Goal: Task Accomplishment & Management: Use online tool/utility

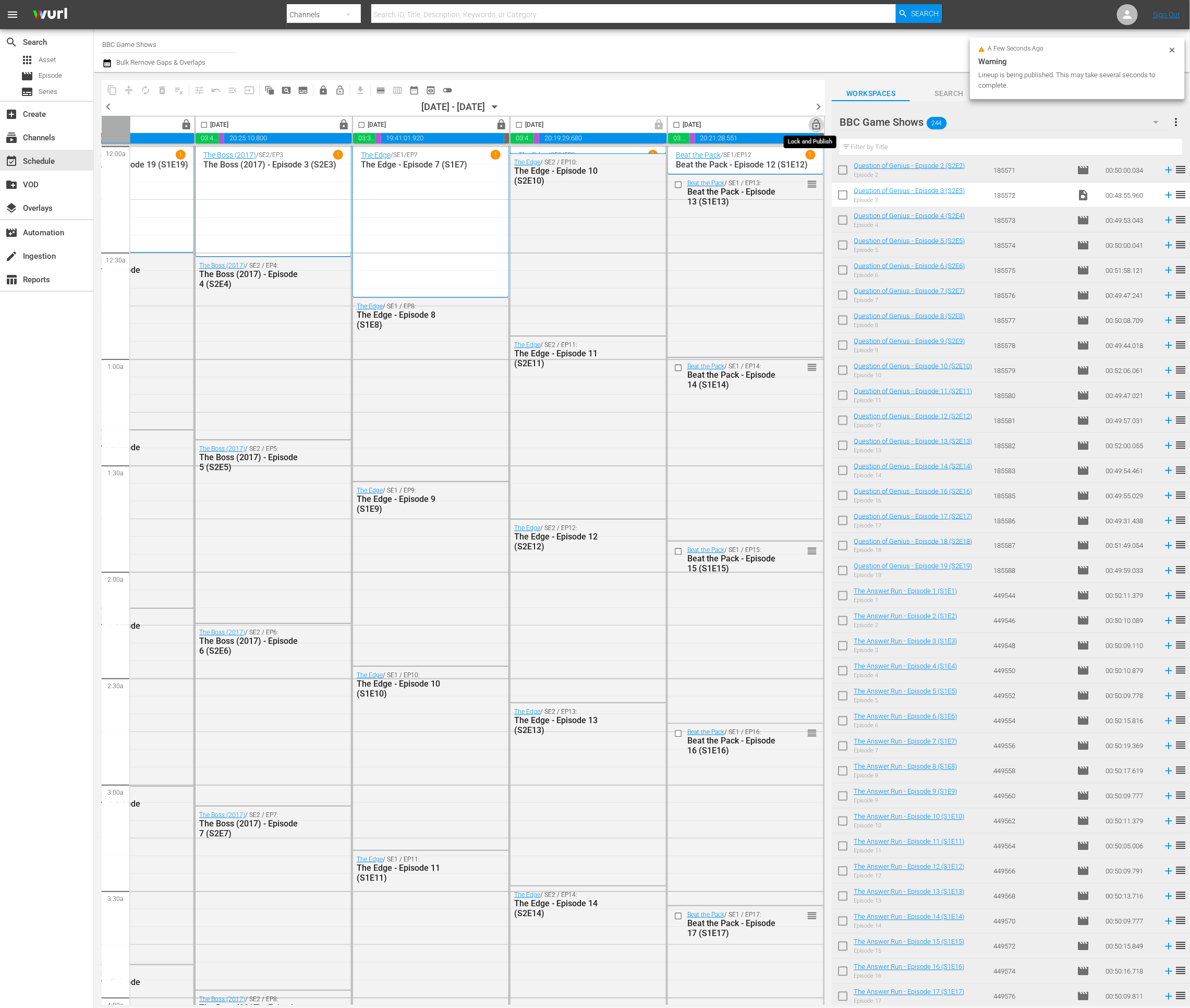
click at [811, 125] on span "lock_open" at bounding box center [816, 125] width 12 height 12
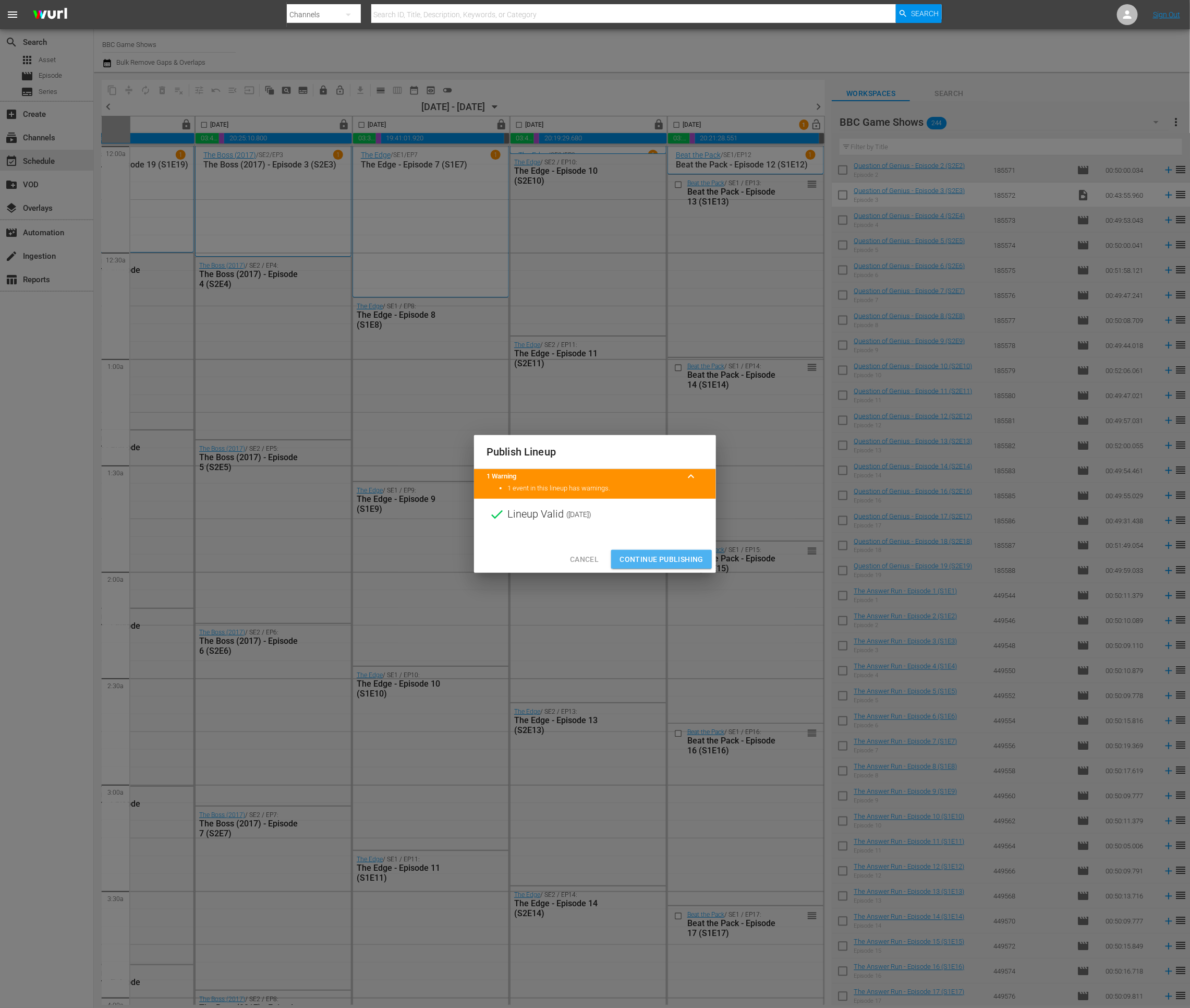
click at [669, 559] on span "Continue Publishing" at bounding box center [661, 559] width 84 height 13
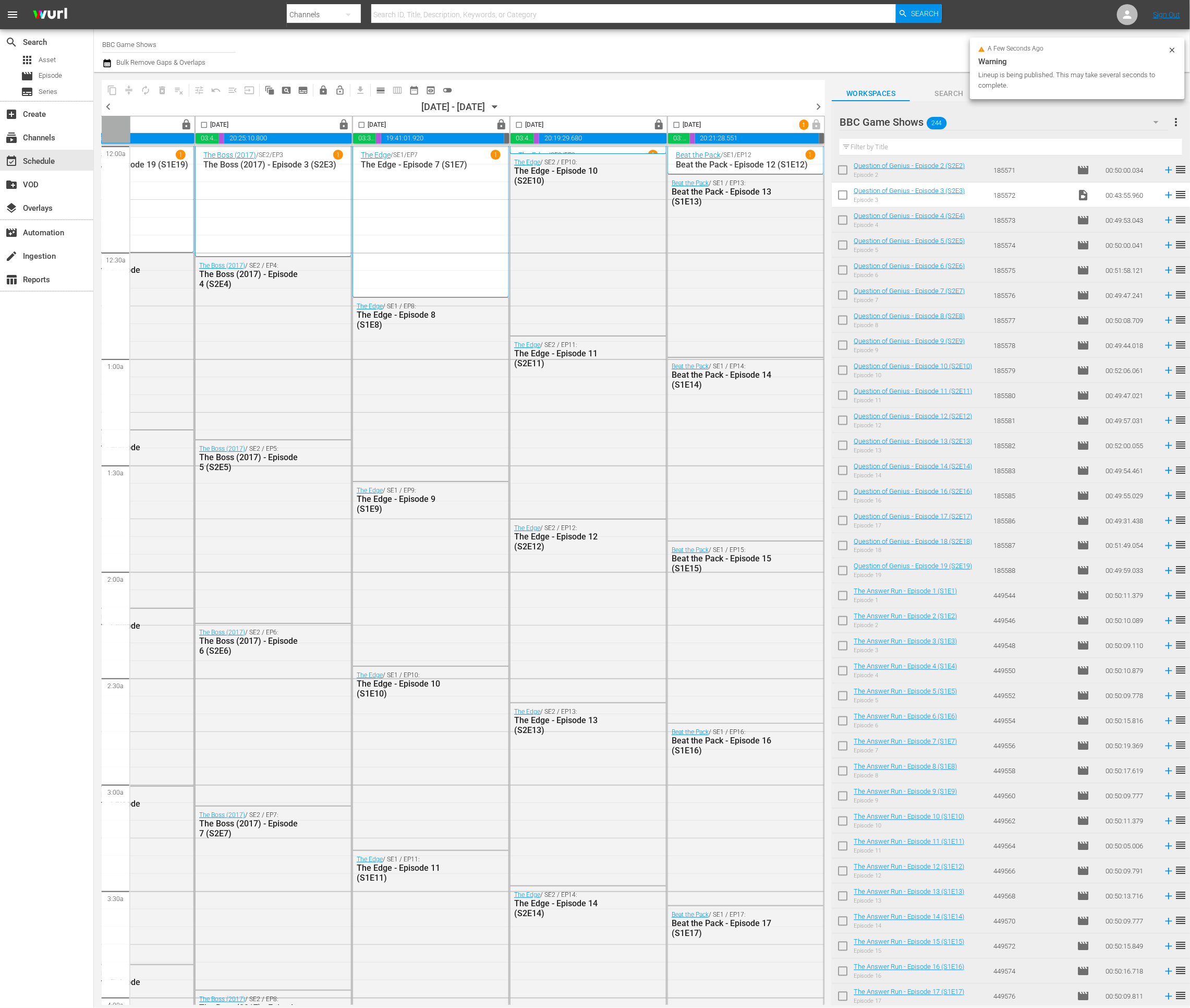
click at [818, 105] on span "chevron_right" at bounding box center [818, 107] width 13 height 13
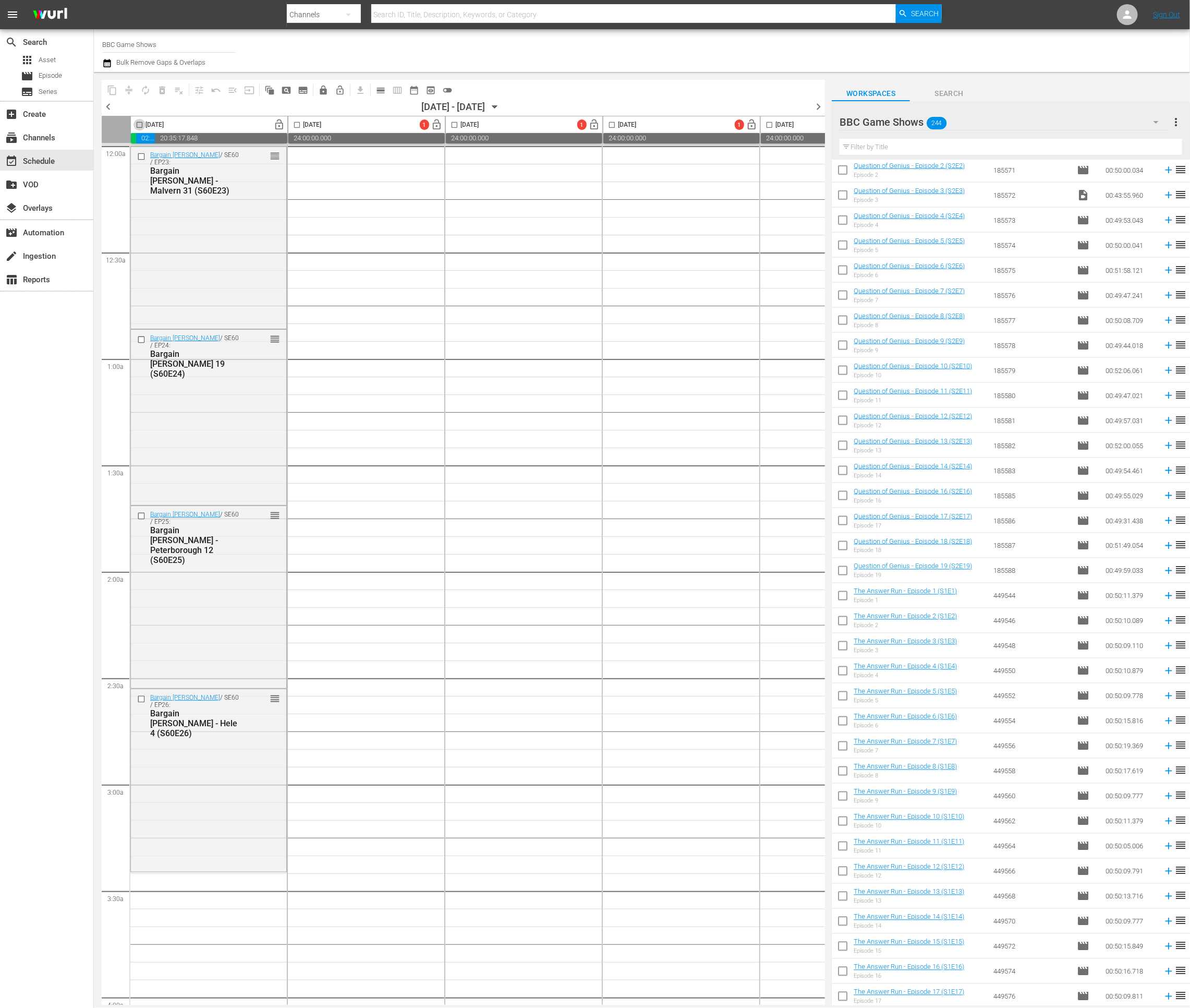
click at [139, 124] on input "checkbox" at bounding box center [139, 127] width 12 height 12
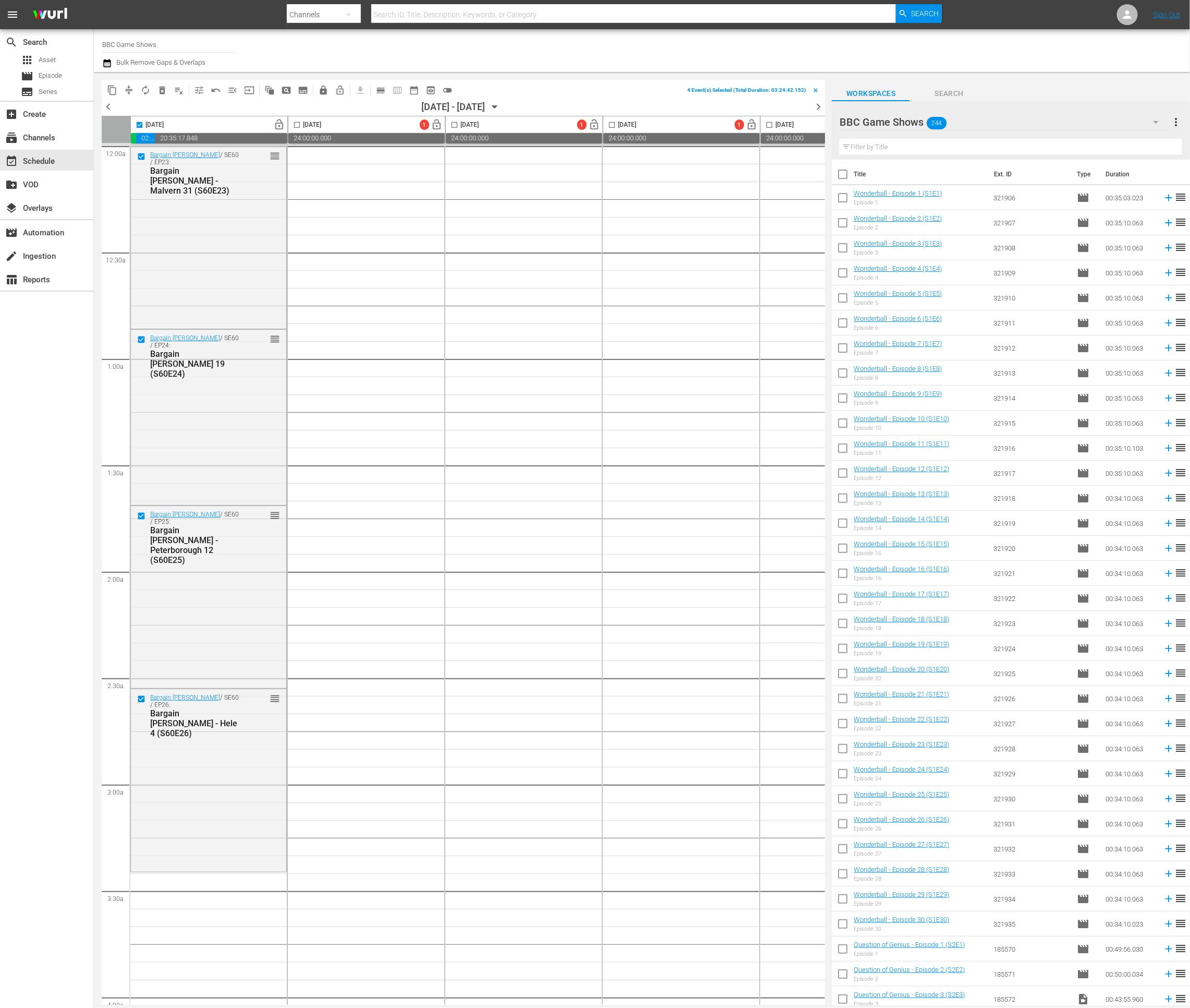
click at [847, 174] on input "checkbox" at bounding box center [843, 176] width 22 height 22
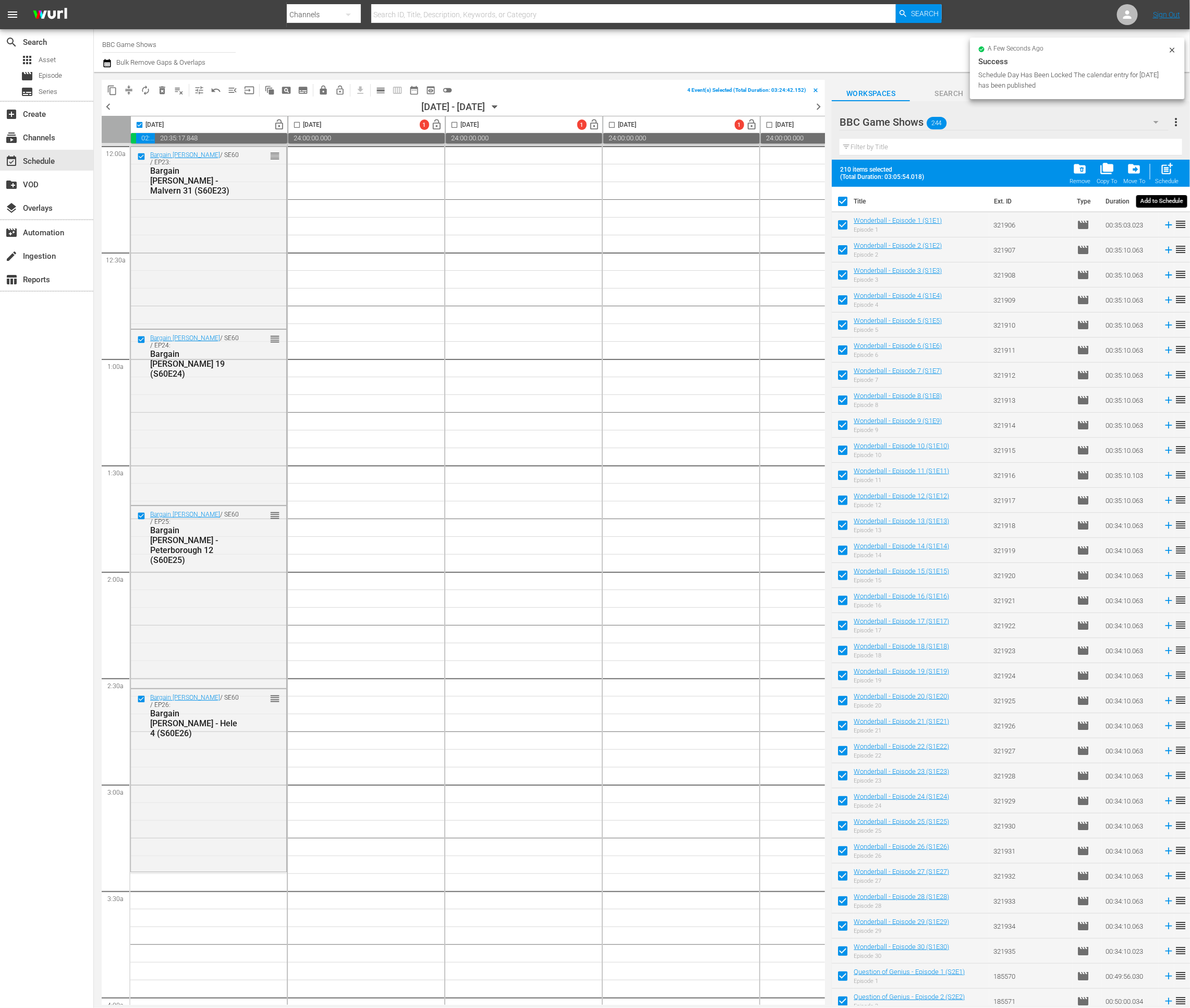
click at [1074, 171] on span "post_add" at bounding box center [1167, 169] width 14 height 14
